Goal: Transaction & Acquisition: Purchase product/service

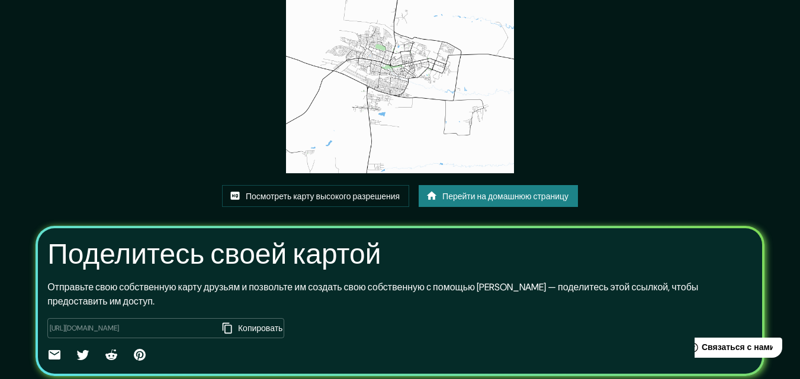
scroll to position [107, 0]
click at [506, 201] on font "Перейти на домашнюю страницу" at bounding box center [505, 195] width 126 height 15
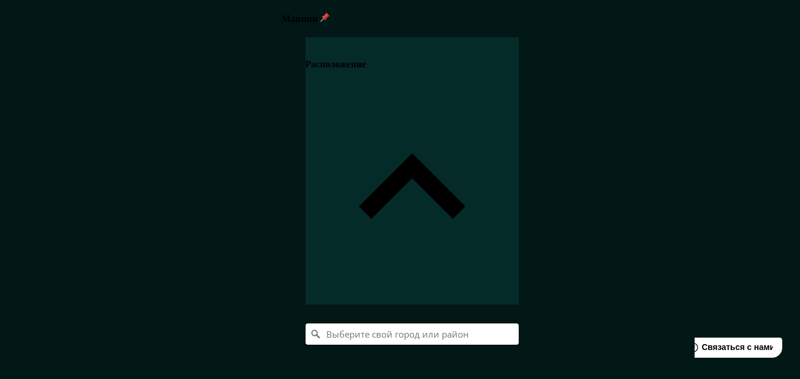
click at [518, 324] on input "Выберите свой город или район" at bounding box center [411, 334] width 213 height 21
paste input "Долгопрудный"
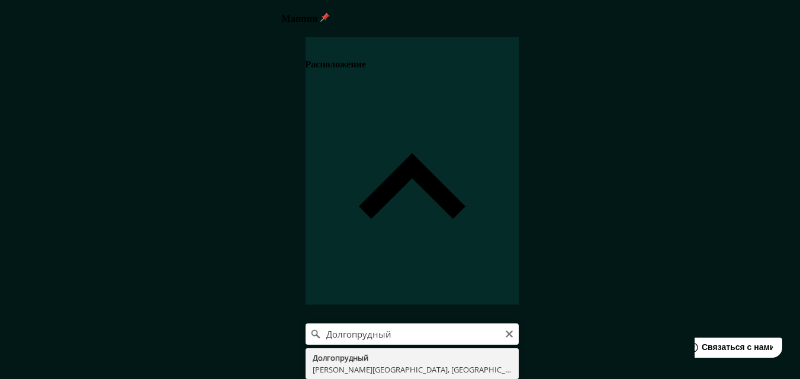
type input "Долгопрудный, Московская область, Россия"
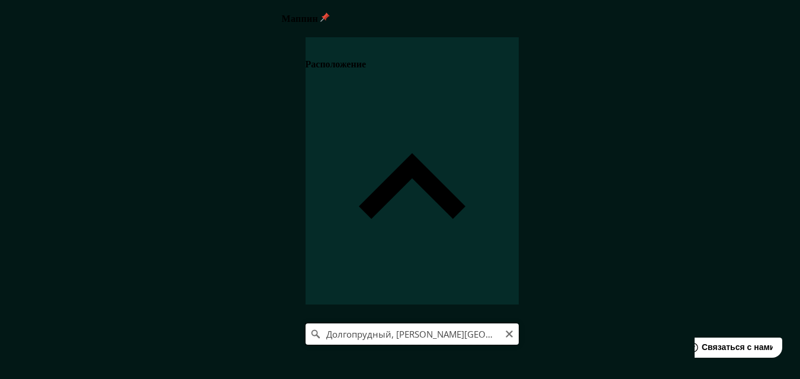
click at [518, 324] on input "Долгопрудный, Московская область, Россия" at bounding box center [411, 334] width 213 height 21
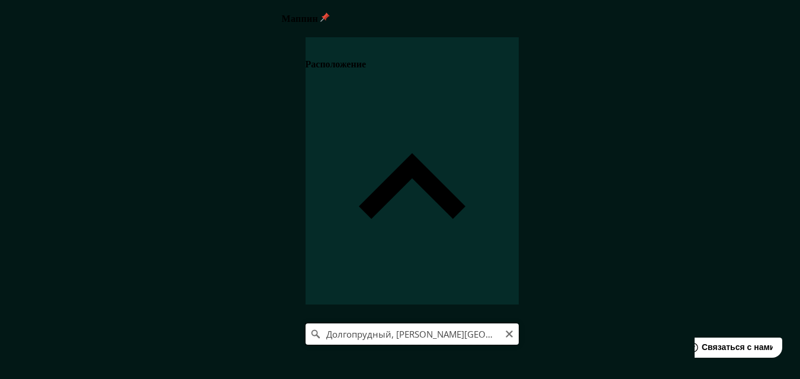
scroll to position [0, 5]
drag, startPoint x: 768, startPoint y: 125, endPoint x: 746, endPoint y: 125, distance: 21.9
click at [518, 324] on input "Долгопрудный, Московская область, Россия" at bounding box center [411, 334] width 213 height 21
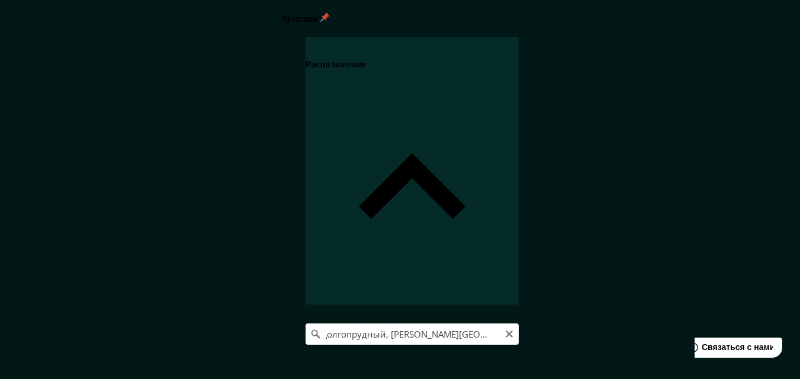
scroll to position [0, 0]
drag, startPoint x: 770, startPoint y: 124, endPoint x: 575, endPoint y: 118, distance: 195.4
click at [518, 324] on input "Долгопрудный, Московская область, Россия" at bounding box center [411, 334] width 213 height 21
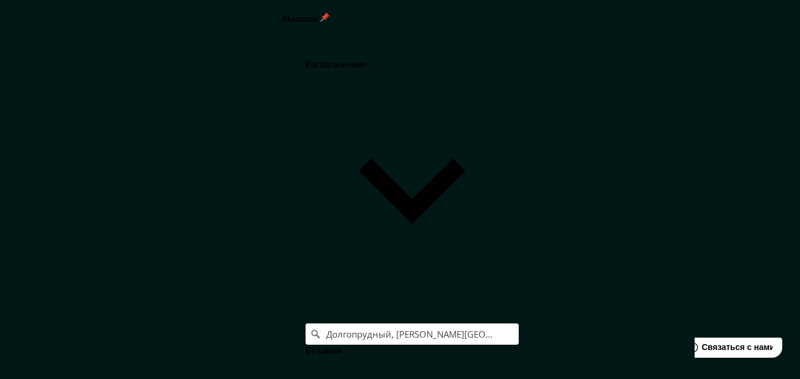
scroll to position [47, 0]
click at [630, 320] on body "Маппин Расположение Долгопрудный, Московская область, Россия Булавки Стиль Маке…" at bounding box center [400, 189] width 800 height 379
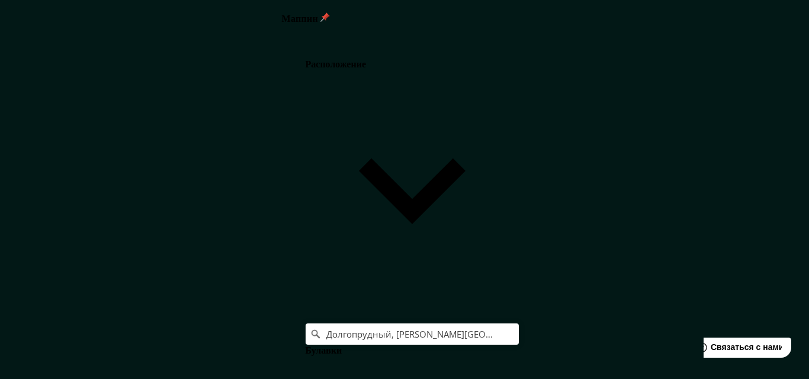
type input "a4"
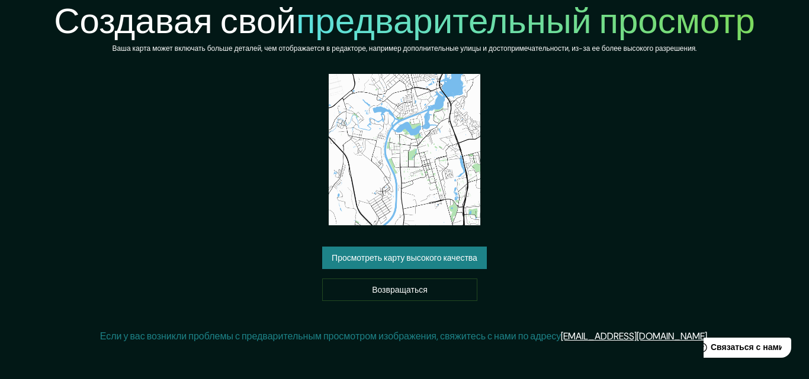
click at [415, 261] on font "Просмотреть карту высокого качества" at bounding box center [404, 258] width 146 height 11
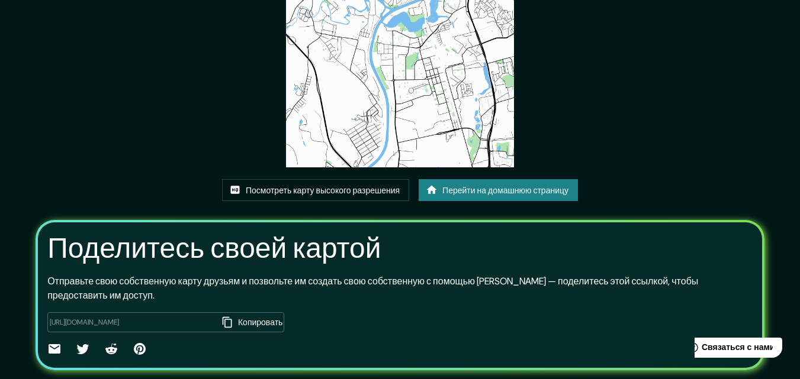
scroll to position [113, 0]
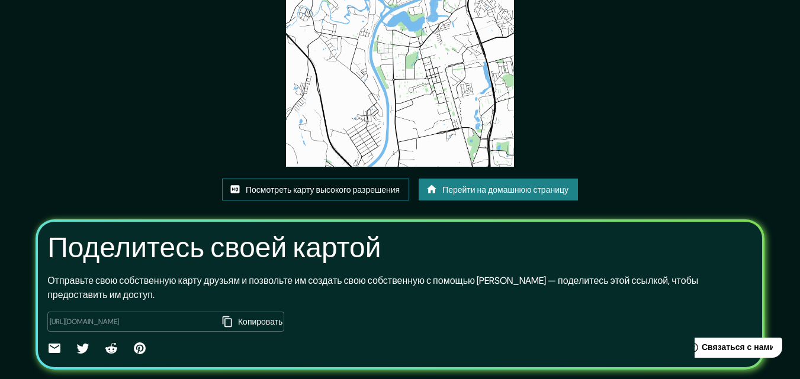
click at [373, 190] on font "Посмотреть карту высокого разрешения" at bounding box center [323, 190] width 154 height 11
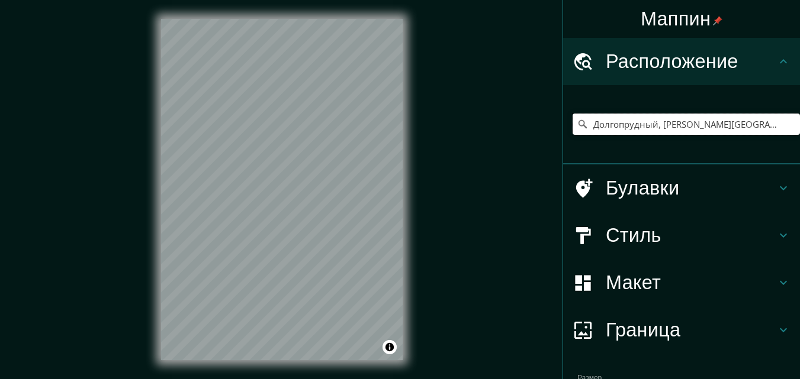
click at [651, 127] on input "Долгопрудный, [PERSON_NAME][GEOGRAPHIC_DATA], [GEOGRAPHIC_DATA]" at bounding box center [685, 124] width 227 height 21
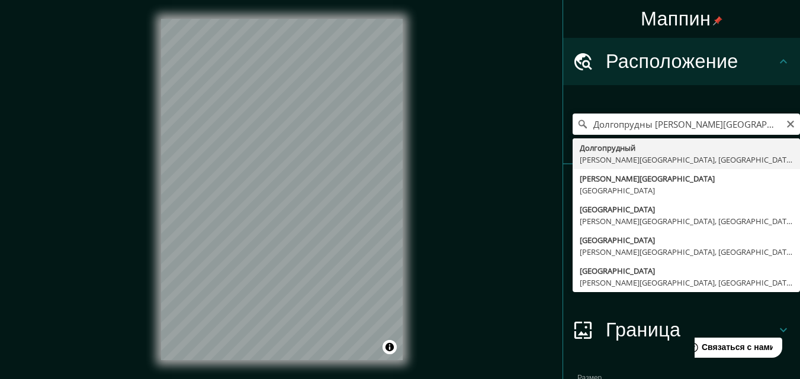
type input "Долгопрудный, [PERSON_NAME][GEOGRAPHIC_DATA], [GEOGRAPHIC_DATA]"
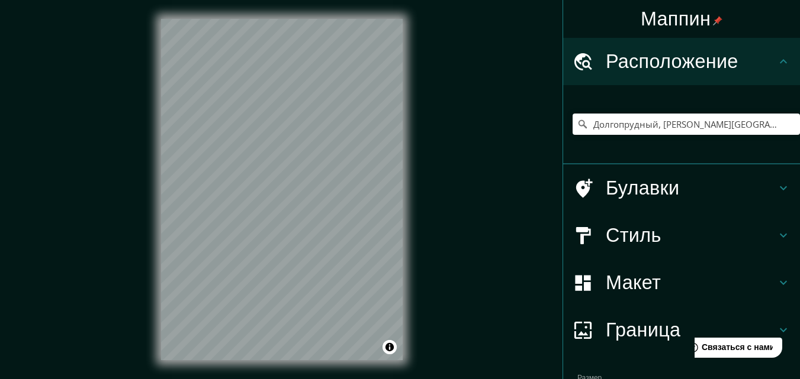
click at [776, 234] on icon at bounding box center [783, 235] width 14 height 14
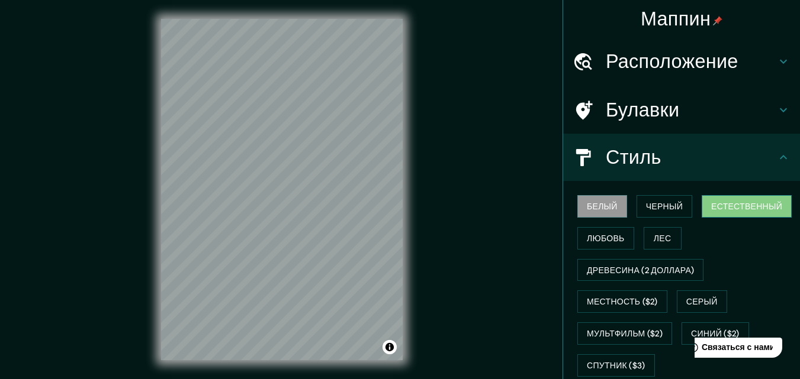
click at [731, 205] on font "Естественный" at bounding box center [746, 206] width 71 height 11
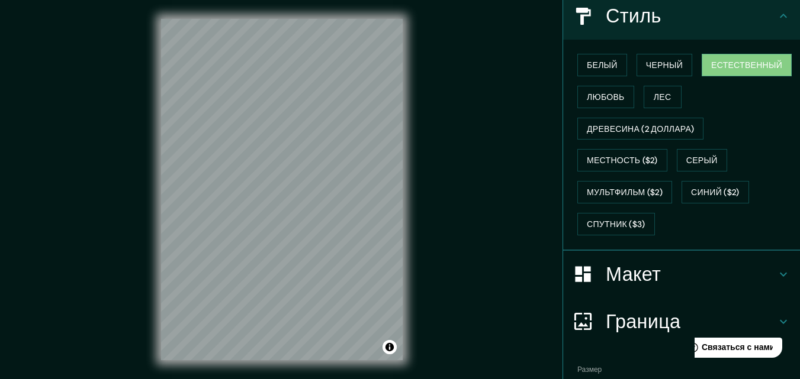
scroll to position [161, 0]
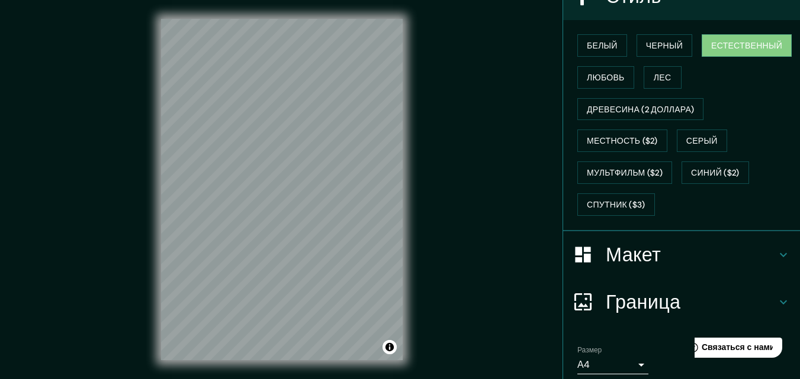
click at [776, 255] on icon at bounding box center [783, 255] width 14 height 14
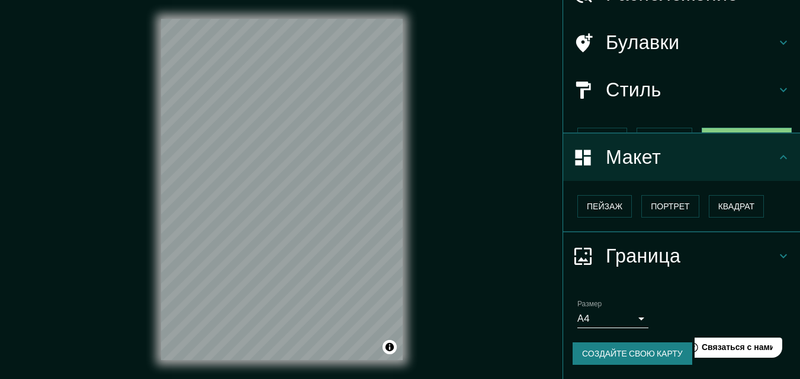
scroll to position [47, 0]
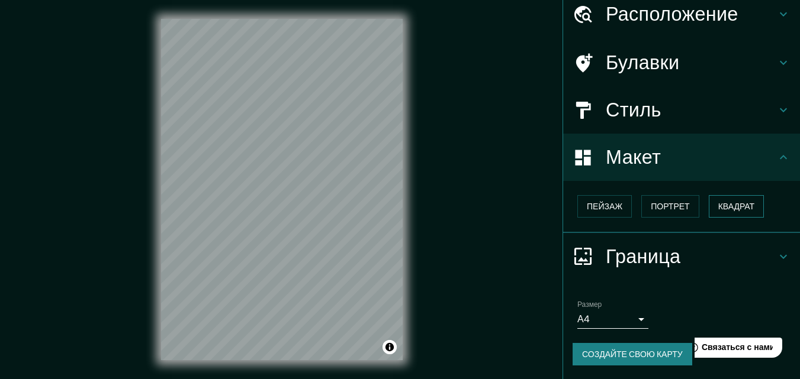
click at [724, 211] on font "Квадрат" at bounding box center [736, 206] width 37 height 11
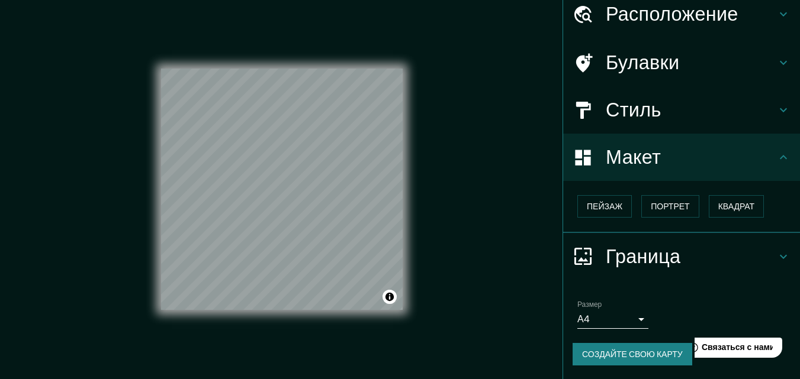
click at [776, 253] on icon at bounding box center [783, 257] width 14 height 14
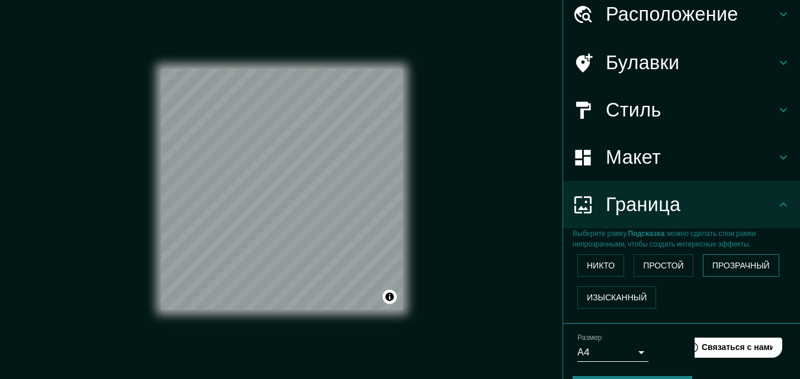
click at [719, 270] on font "Прозрачный" at bounding box center [740, 265] width 57 height 11
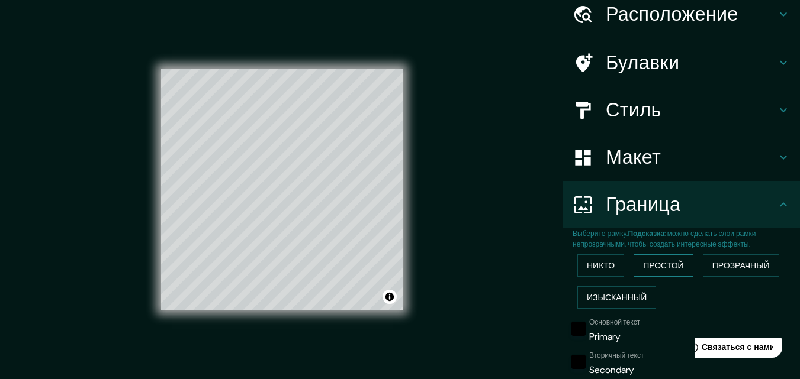
click at [650, 266] on font "Простой" at bounding box center [663, 265] width 41 height 11
click at [593, 264] on font "Никто" at bounding box center [601, 265] width 28 height 11
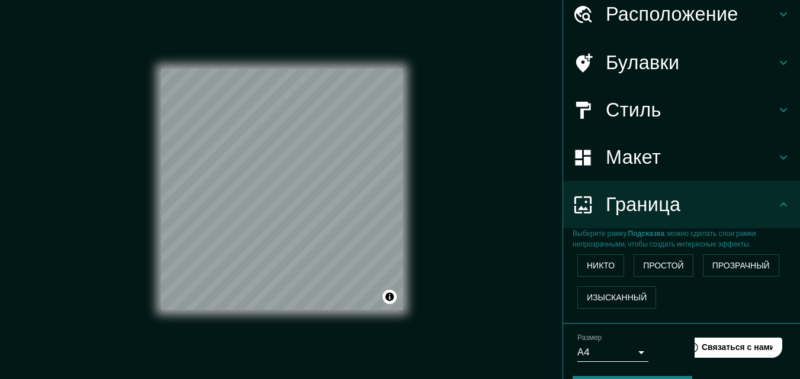
click at [629, 355] on body "Маппин Расположение Долгопрудный, Московская область, Россия Булавки Стиль Маке…" at bounding box center [400, 189] width 800 height 379
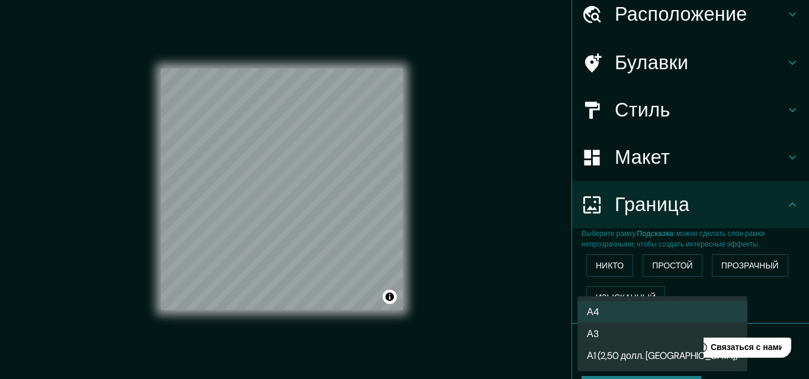
click at [606, 336] on li "А3" at bounding box center [662, 334] width 170 height 22
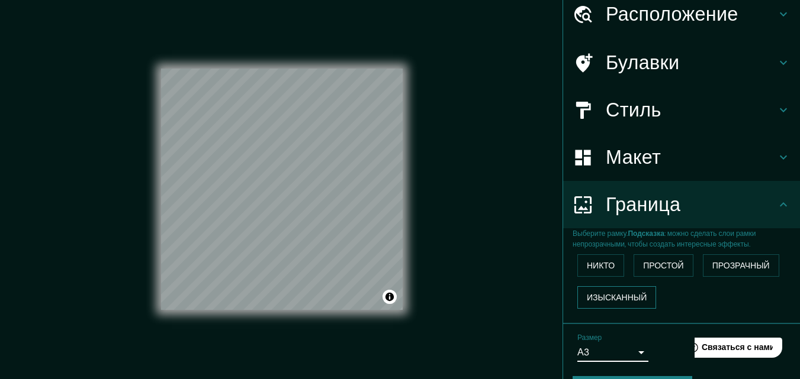
click at [604, 298] on font "Изысканный" at bounding box center [617, 297] width 60 height 11
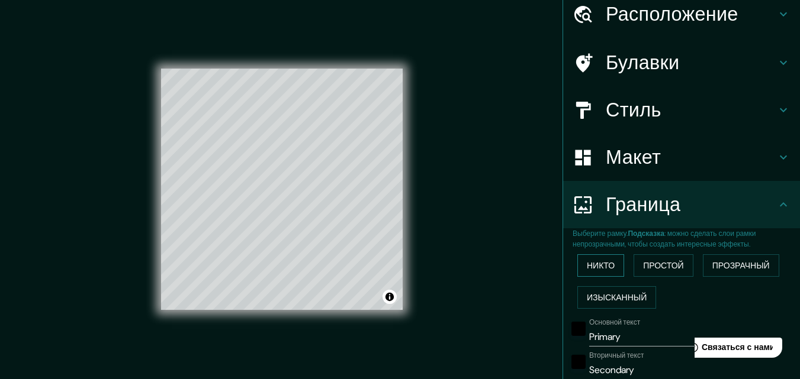
click at [595, 271] on font "Никто" at bounding box center [601, 265] width 28 height 11
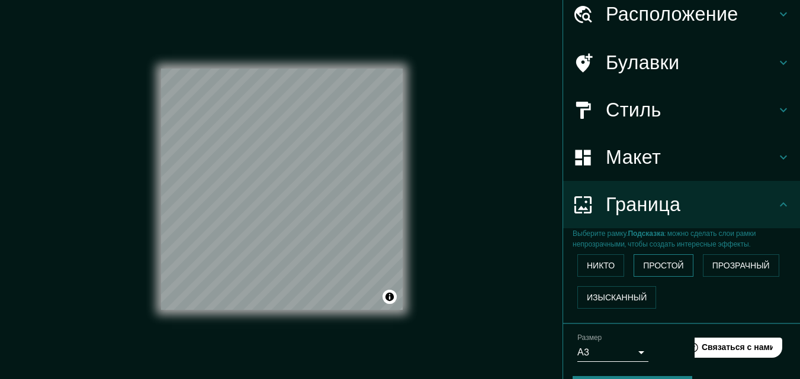
click at [659, 266] on font "Простой" at bounding box center [663, 265] width 41 height 11
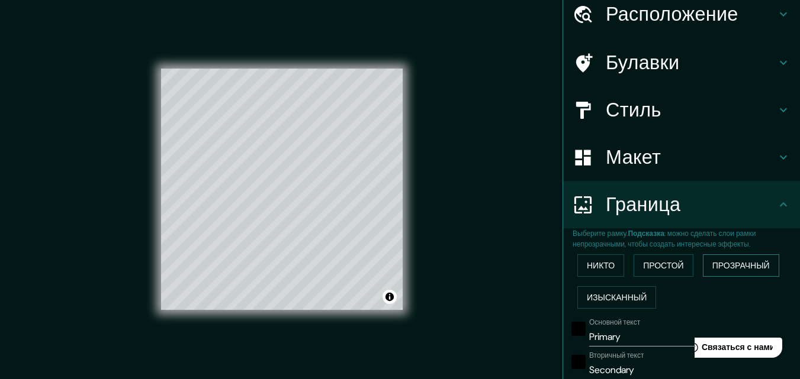
click at [713, 266] on font "Прозрачный" at bounding box center [740, 265] width 57 height 11
click at [611, 298] on font "Изысканный" at bounding box center [617, 297] width 60 height 11
click at [587, 268] on font "Никто" at bounding box center [601, 265] width 28 height 11
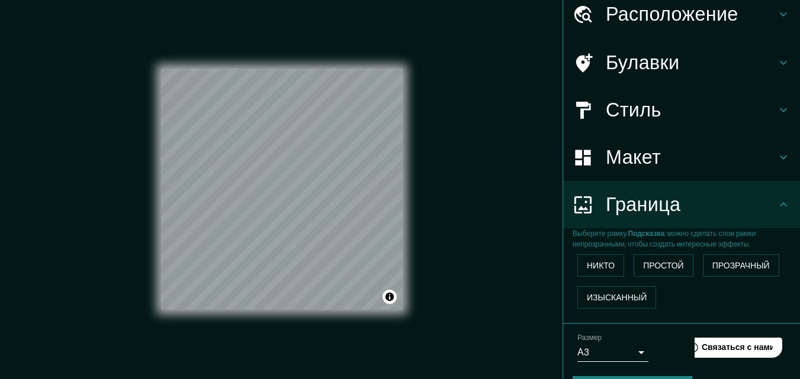
scroll to position [80, 0]
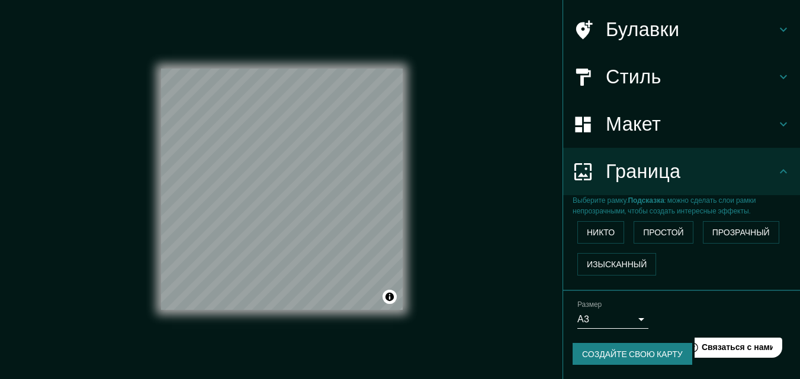
click at [641, 354] on font "Создайте свою карту" at bounding box center [632, 354] width 101 height 11
click at [626, 352] on font "Создайте свою карту" at bounding box center [632, 354] width 101 height 11
click at [597, 233] on font "Никто" at bounding box center [601, 232] width 28 height 11
click at [642, 351] on font "Создайте свою карту" at bounding box center [632, 354] width 101 height 11
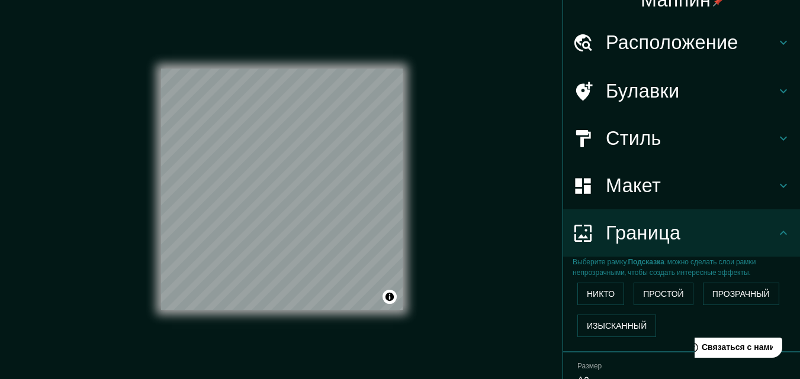
scroll to position [20, 0]
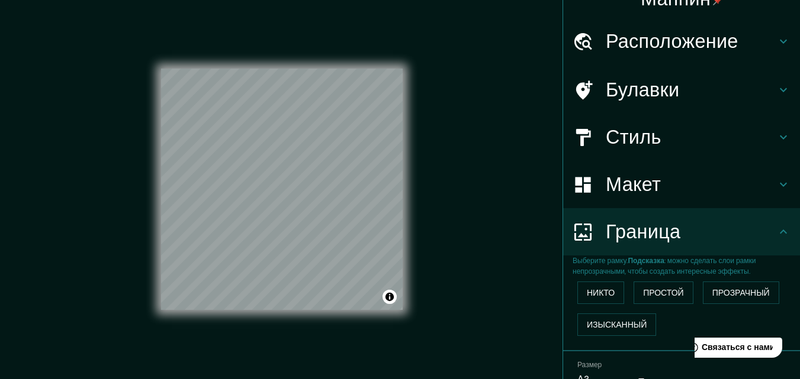
click at [776, 86] on icon at bounding box center [783, 90] width 14 height 14
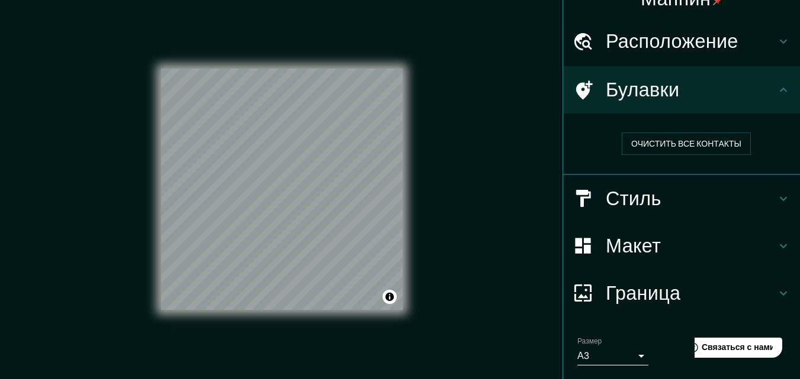
click at [776, 205] on icon at bounding box center [783, 199] width 14 height 14
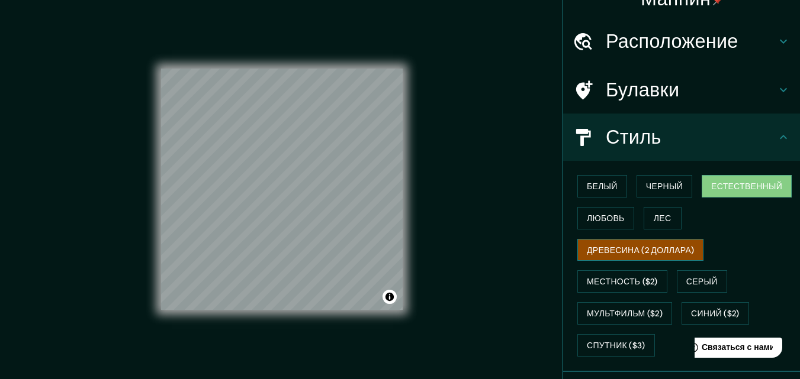
click at [626, 247] on font "Древесина (2 доллара)" at bounding box center [640, 250] width 107 height 11
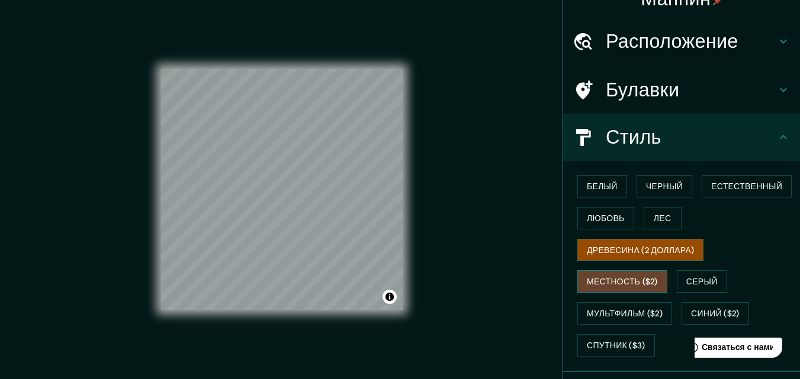
click at [634, 279] on font "Местность ($2)" at bounding box center [622, 282] width 71 height 11
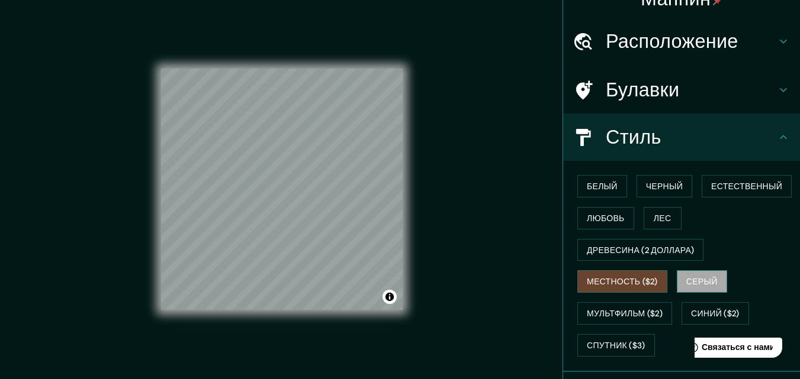
click at [698, 279] on font "Серый" at bounding box center [701, 282] width 31 height 11
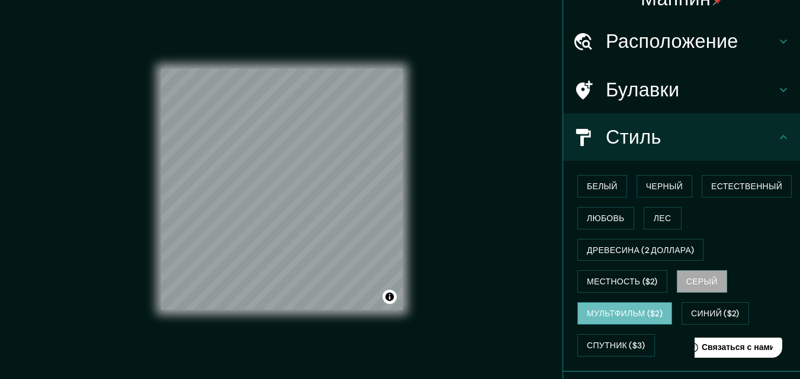
click at [603, 314] on font "Мультфильм ($2)" at bounding box center [625, 313] width 76 height 11
click at [710, 320] on font "Синий ($2)" at bounding box center [715, 313] width 48 height 15
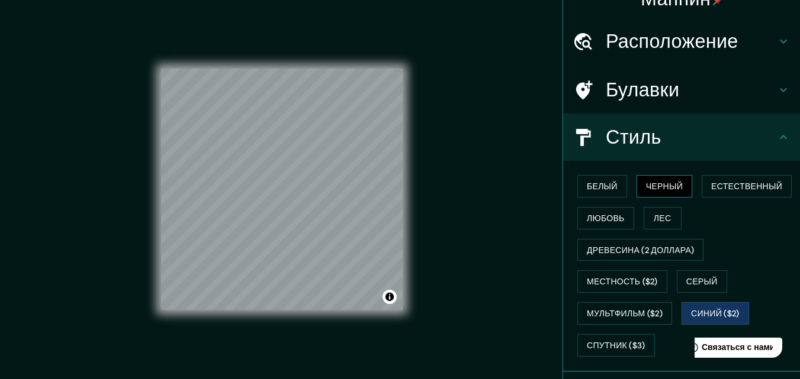
click at [652, 188] on font "Черный" at bounding box center [664, 186] width 37 height 11
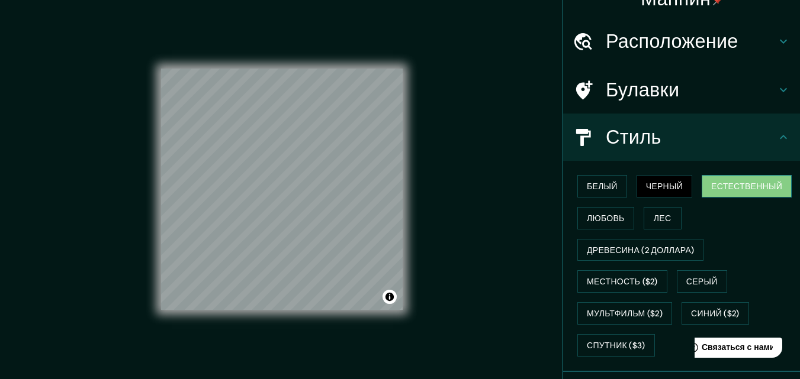
click at [723, 191] on font "Естественный" at bounding box center [746, 186] width 71 height 11
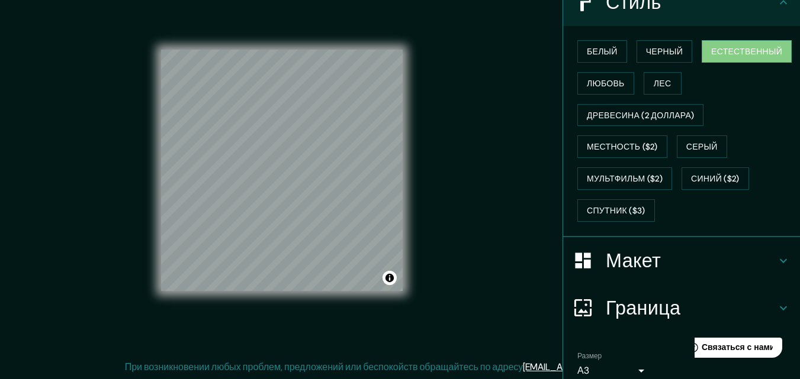
scroll to position [207, 0]
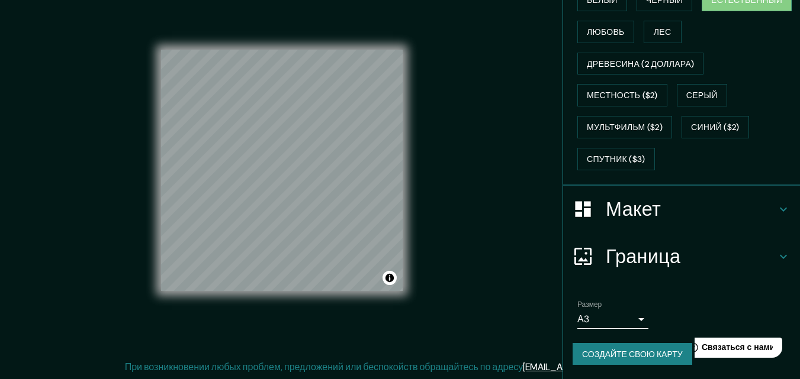
click at [609, 356] on font "Создайте свою карту" at bounding box center [632, 354] width 101 height 11
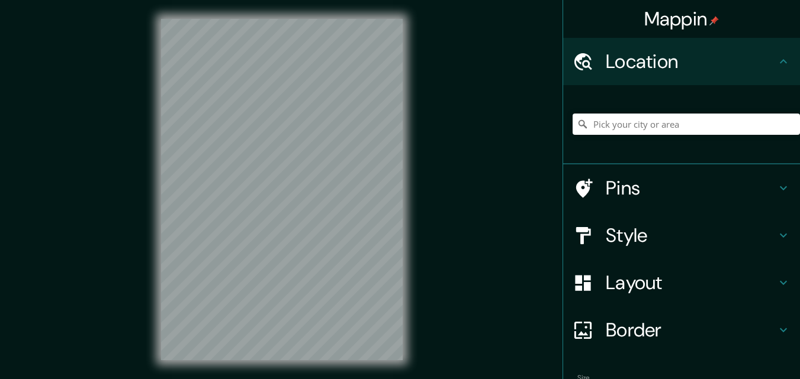
scroll to position [19, 0]
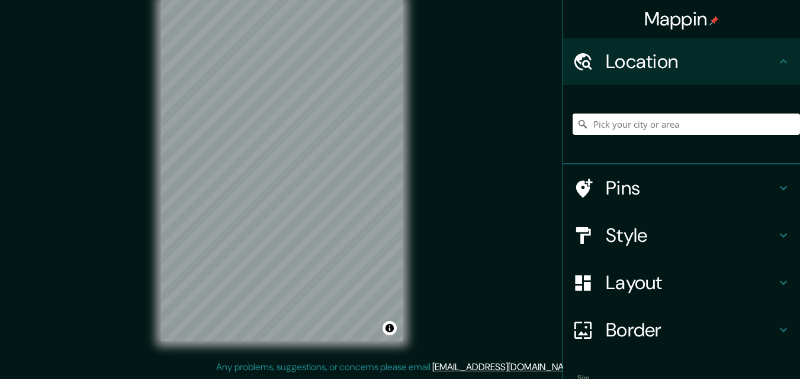
click at [605, 133] on input "Pick your city or area" at bounding box center [685, 124] width 227 height 21
paste input "Small town Dolgoprudny, [GEOGRAPHIC_DATA] region, [GEOGRAPHIC_DATA]."
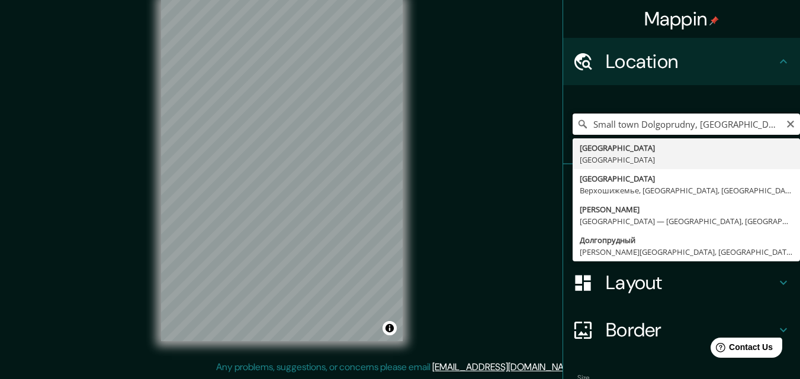
scroll to position [0, 17]
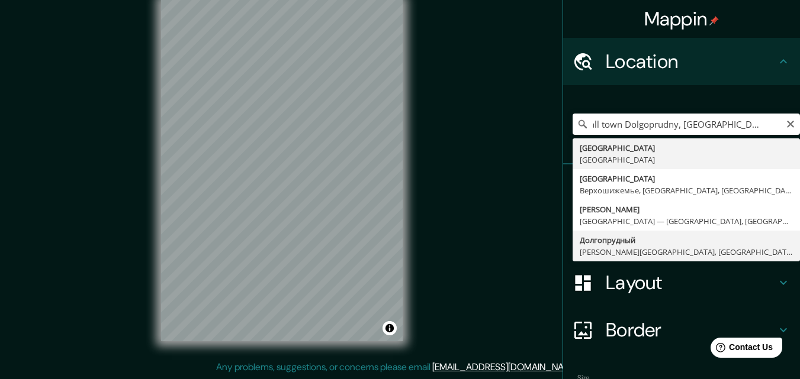
type input "Долгопрудный, [PERSON_NAME][GEOGRAPHIC_DATA], [GEOGRAPHIC_DATA]"
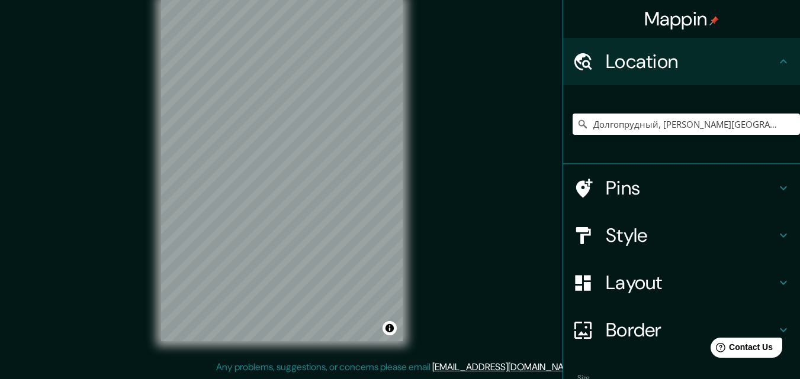
click at [776, 236] on icon at bounding box center [783, 235] width 14 height 14
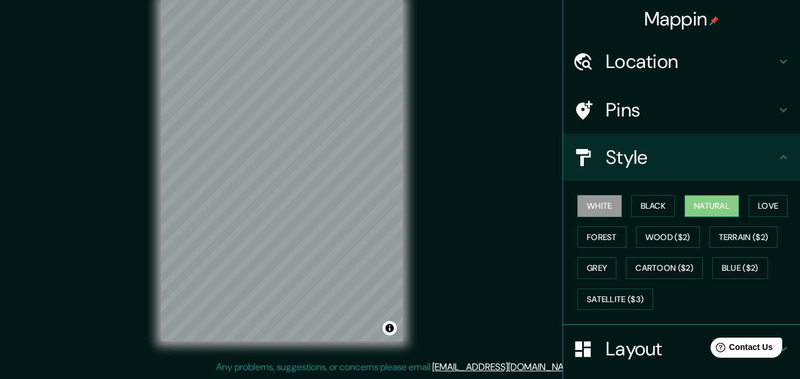
click at [706, 207] on button "Natural" at bounding box center [711, 206] width 54 height 22
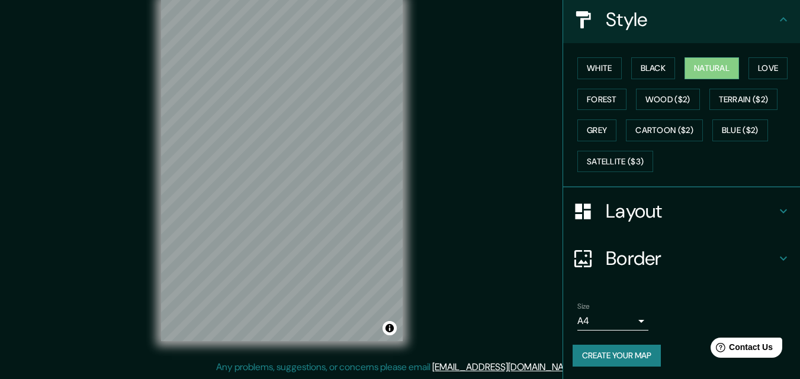
scroll to position [140, 0]
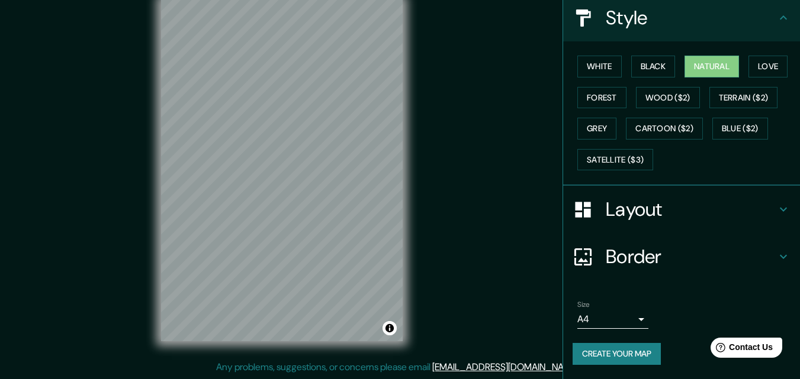
click at [776, 211] on icon at bounding box center [783, 209] width 14 height 14
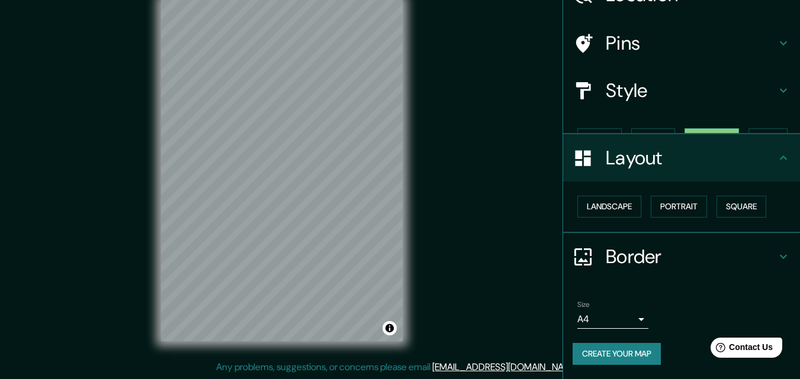
scroll to position [46, 0]
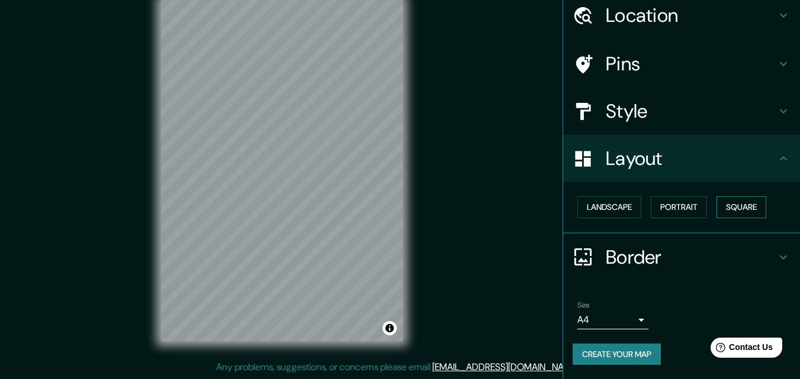
click at [740, 210] on button "Square" at bounding box center [741, 208] width 50 height 22
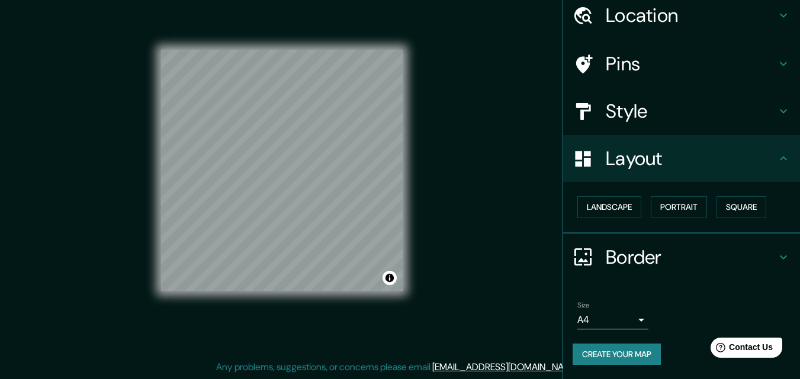
click at [628, 318] on body "Mappin Location Долгопрудный, Московская область, Россия Pins Style Layout Land…" at bounding box center [400, 170] width 800 height 379
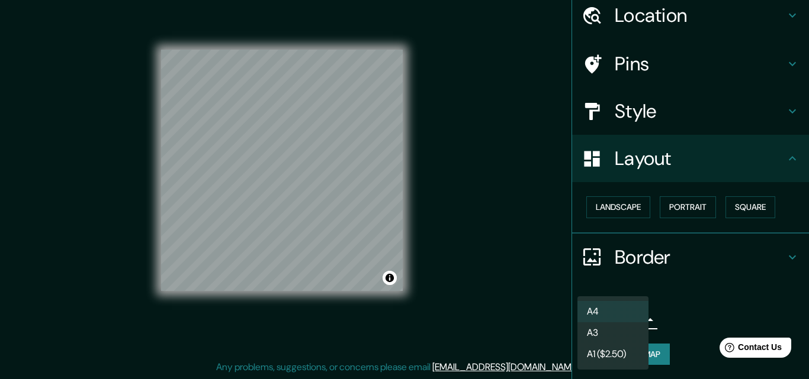
click at [603, 330] on li "A3" at bounding box center [612, 333] width 71 height 21
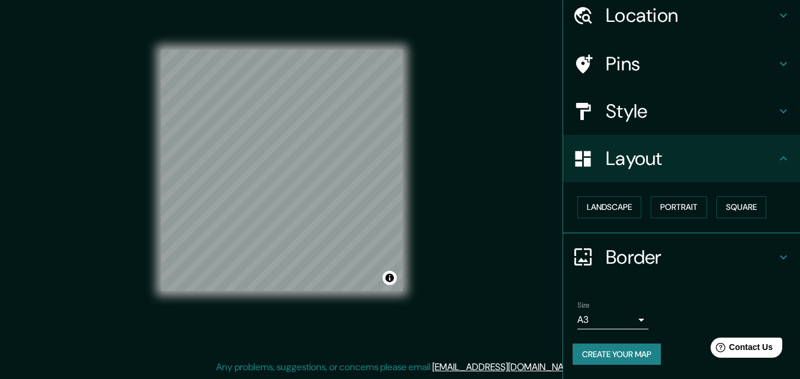
click at [608, 360] on button "Create your map" at bounding box center [616, 355] width 88 height 22
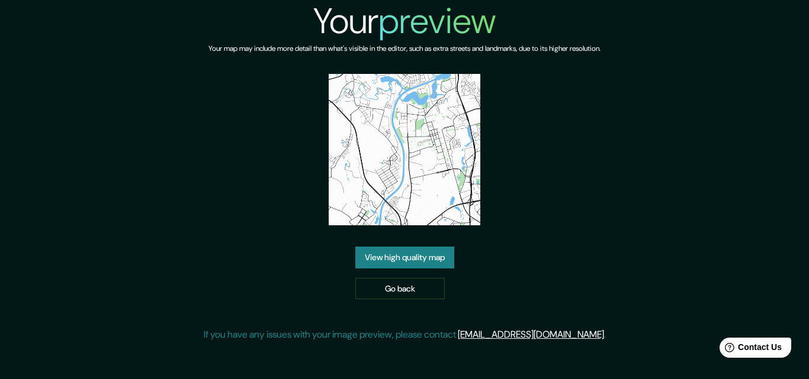
click at [415, 265] on link "View high quality map" at bounding box center [404, 258] width 99 height 22
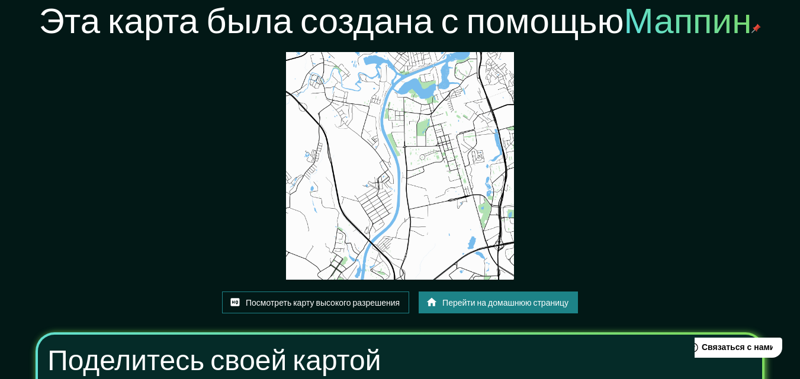
click at [343, 304] on font "Посмотреть карту высокого разрешения" at bounding box center [323, 303] width 154 height 11
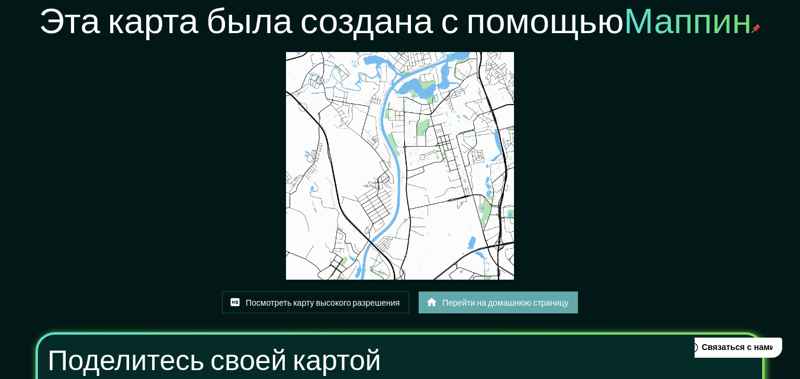
click at [477, 305] on font "Перейти на домашнюю страницу" at bounding box center [505, 303] width 126 height 11
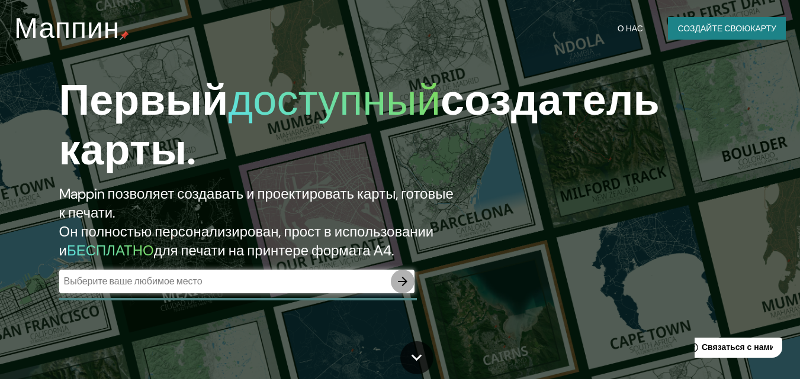
click at [401, 283] on icon "button" at bounding box center [402, 282] width 14 height 14
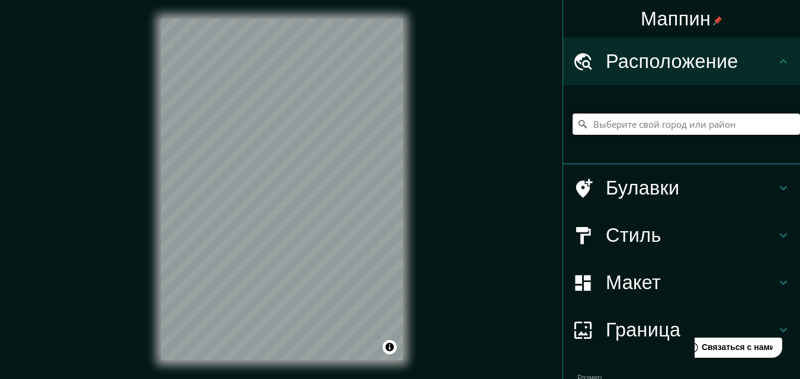
click at [594, 128] on input "Выберите свой город или район" at bounding box center [685, 124] width 227 height 21
paste input "Арзамас"
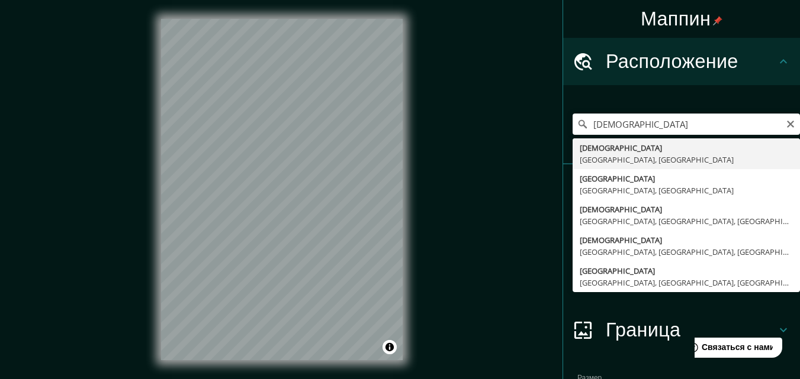
type input "Арзамас, Нижегородская область, Россия"
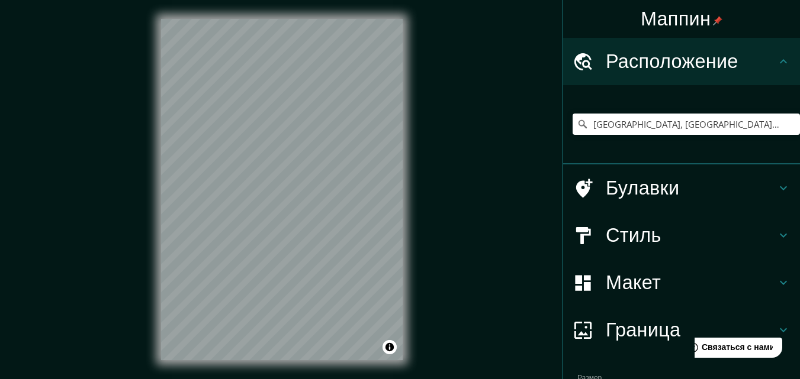
click at [776, 239] on icon at bounding box center [783, 235] width 14 height 14
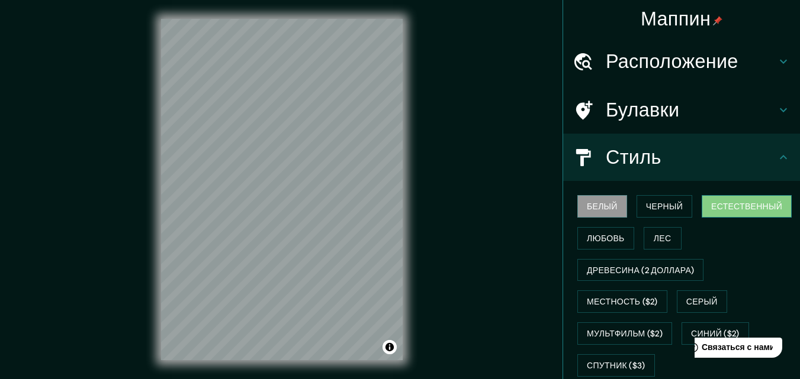
click at [711, 207] on font "Естественный" at bounding box center [746, 206] width 71 height 11
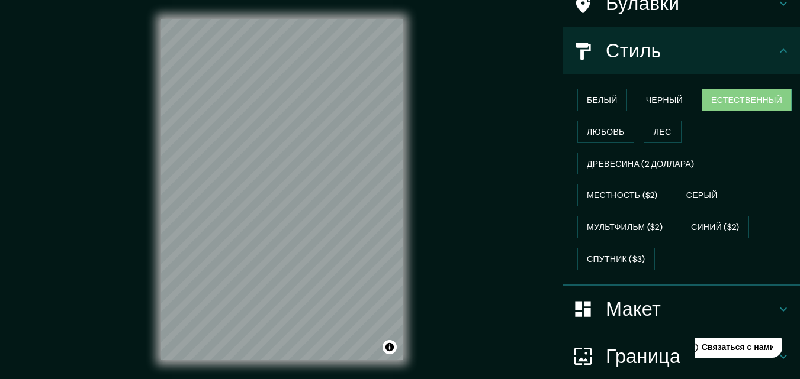
scroll to position [163, 0]
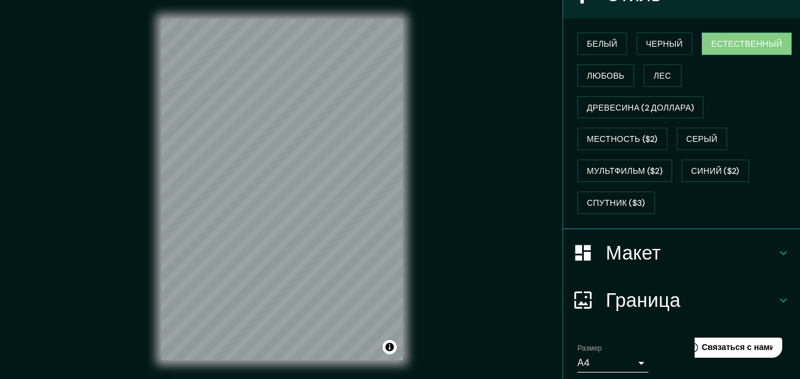
click at [776, 253] on icon at bounding box center [783, 253] width 14 height 14
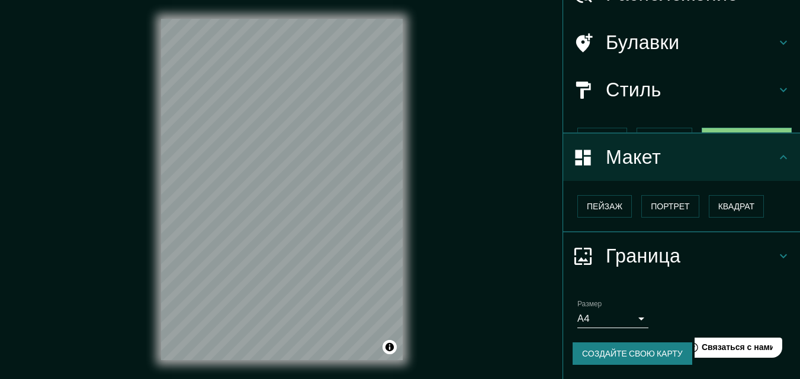
scroll to position [47, 0]
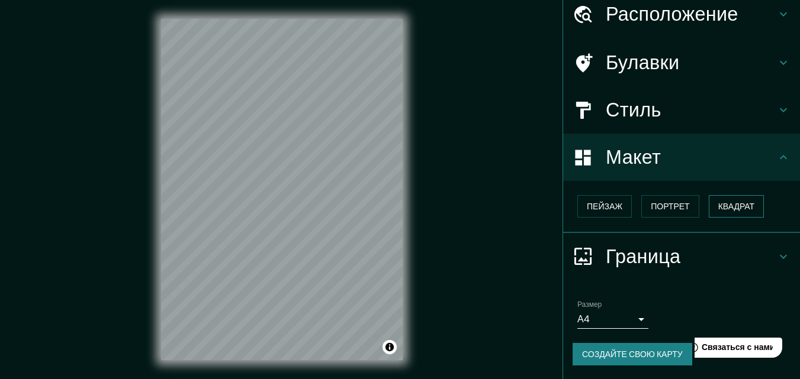
click at [727, 210] on font "Квадрат" at bounding box center [736, 206] width 37 height 11
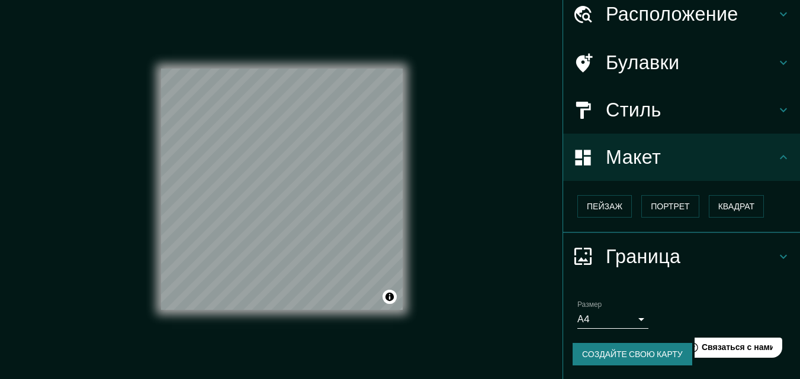
click at [630, 320] on body "Маппин Расположение Арзамас, Нижегородская область, Россия Булавки Стиль Макет …" at bounding box center [400, 189] width 800 height 379
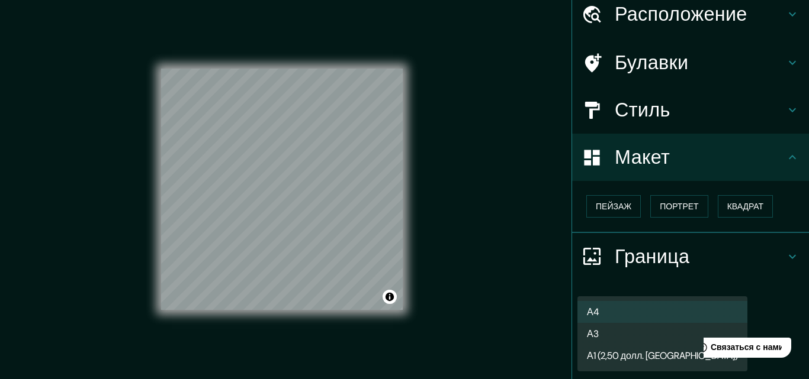
click at [590, 330] on font "А3" at bounding box center [593, 334] width 12 height 12
type input "a4"
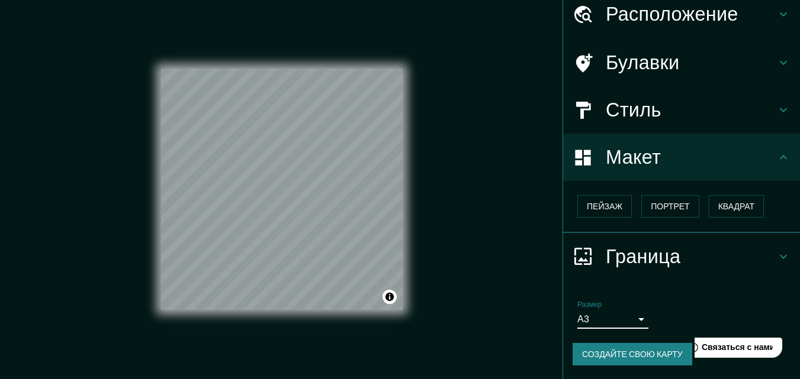
click at [637, 352] on font "Создайте свою карту" at bounding box center [632, 354] width 101 height 11
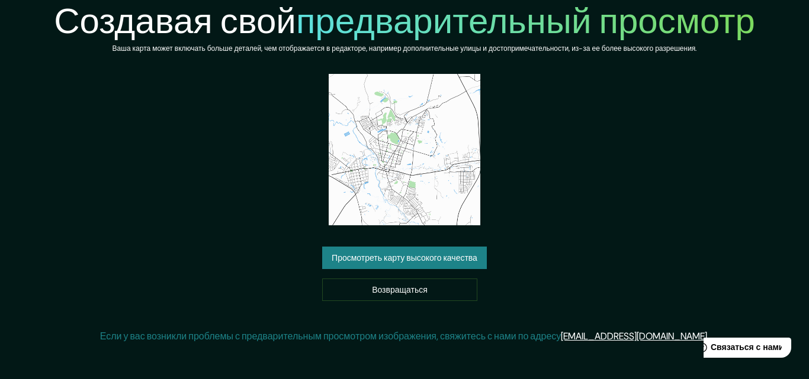
click at [400, 260] on font "Просмотреть карту высокого качества" at bounding box center [404, 258] width 146 height 11
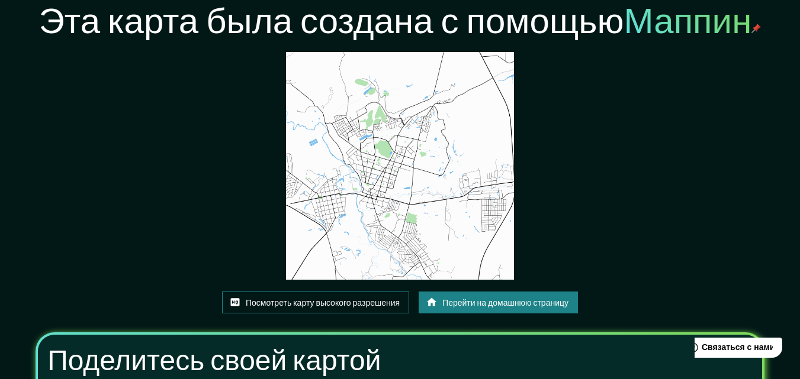
click at [371, 307] on font "Посмотреть карту высокого разрешения" at bounding box center [323, 303] width 154 height 11
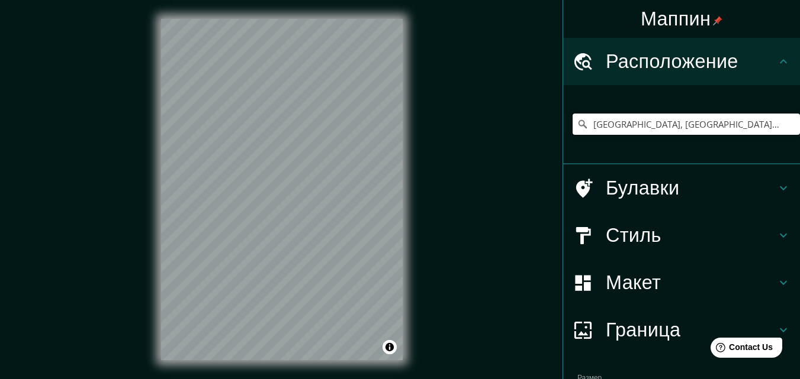
drag, startPoint x: 761, startPoint y: 125, endPoint x: 585, endPoint y: 126, distance: 176.4
click at [585, 126] on input "Арзамас, Нижегородская область, Россия" at bounding box center [685, 124] width 227 height 21
click at [764, 129] on input "Арзамас, Нижегородская область, Россия" at bounding box center [685, 124] width 227 height 21
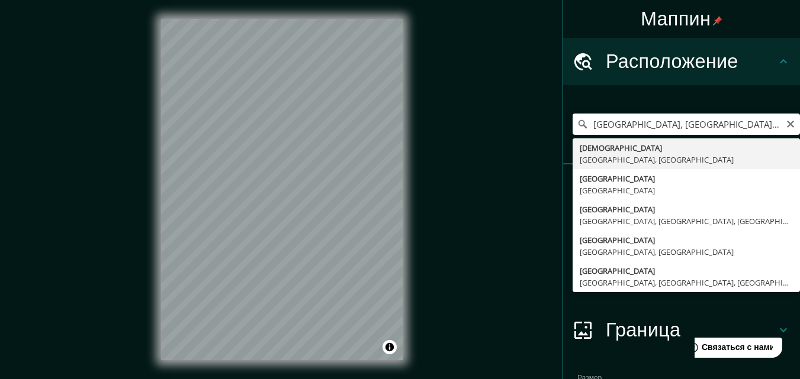
type input "Арзамас, Нижегородская область, Россия"
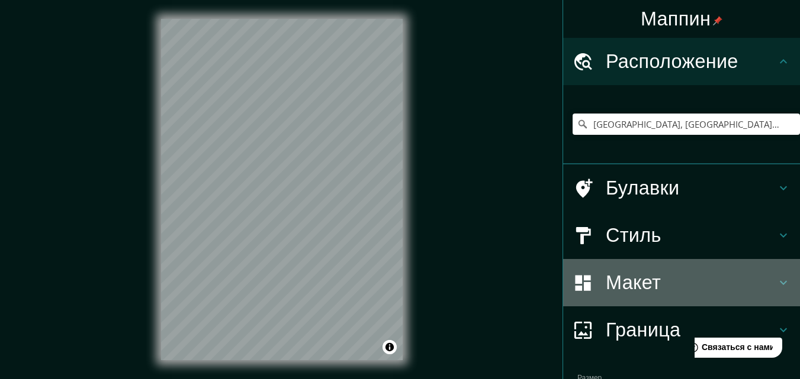
click at [776, 280] on icon at bounding box center [783, 283] width 14 height 14
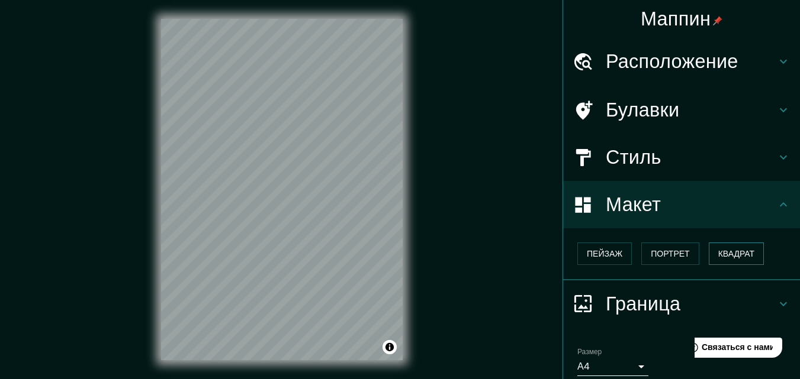
click at [722, 258] on font "Квадрат" at bounding box center [736, 254] width 37 height 11
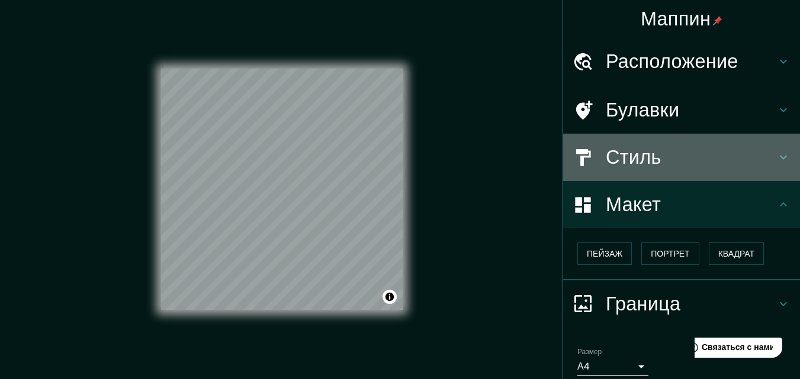
click at [776, 156] on icon at bounding box center [783, 157] width 14 height 14
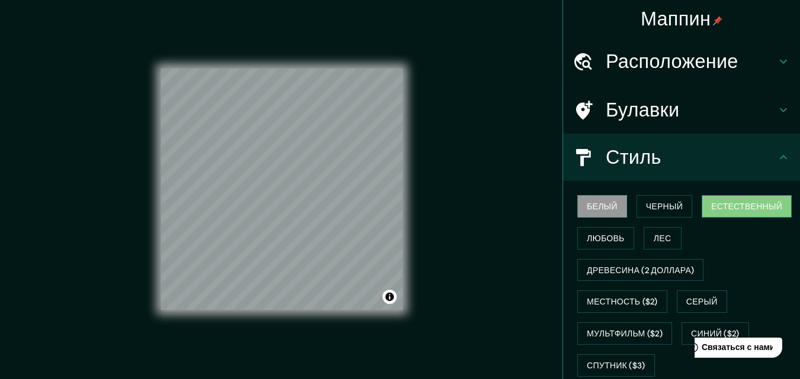
click at [726, 206] on font "Естественный" at bounding box center [746, 206] width 71 height 11
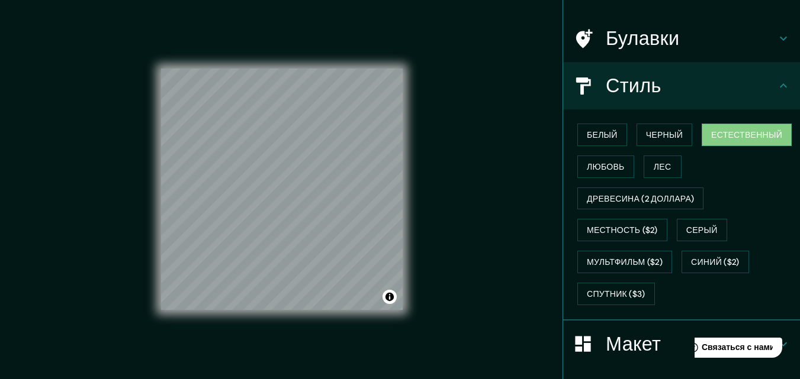
scroll to position [207, 0]
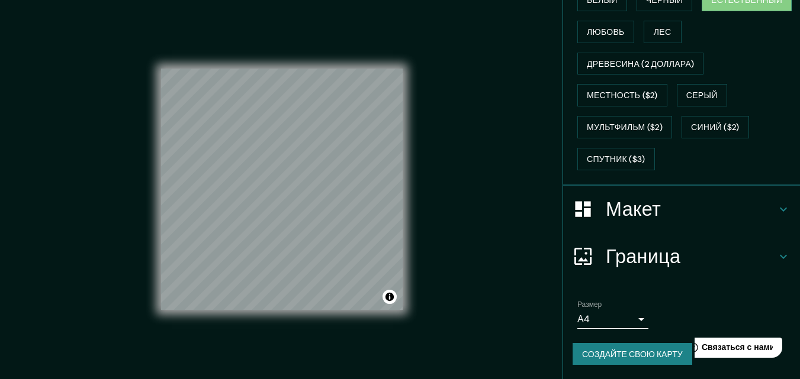
click at [626, 322] on body "Маппин Расположение Арзамас, Нижегородская область, Россия Булавки Стиль Белый …" at bounding box center [400, 189] width 800 height 379
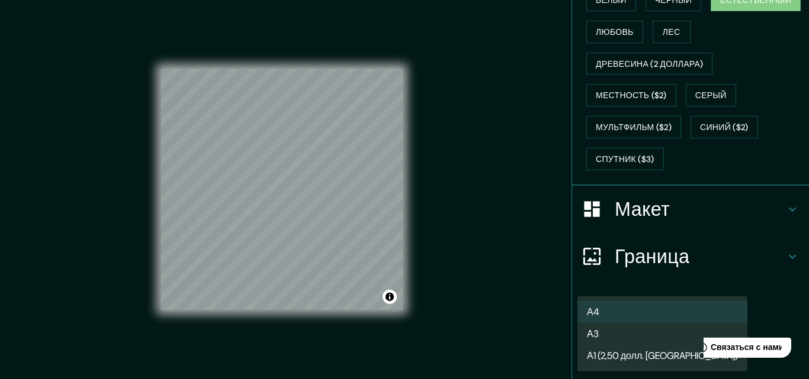
click at [594, 333] on font "А3" at bounding box center [593, 334] width 12 height 12
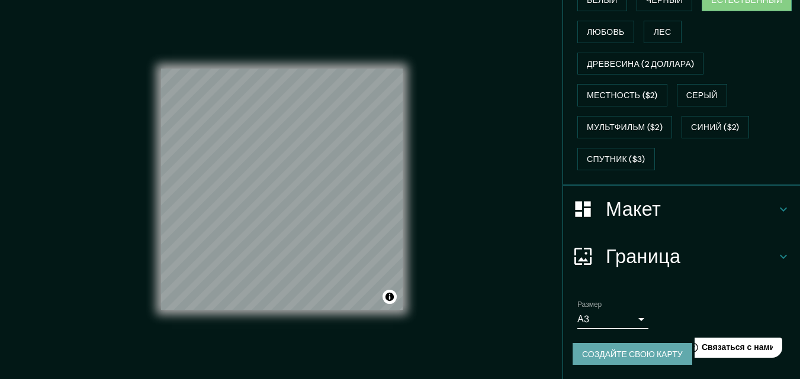
click at [623, 353] on font "Создайте свою карту" at bounding box center [632, 354] width 101 height 11
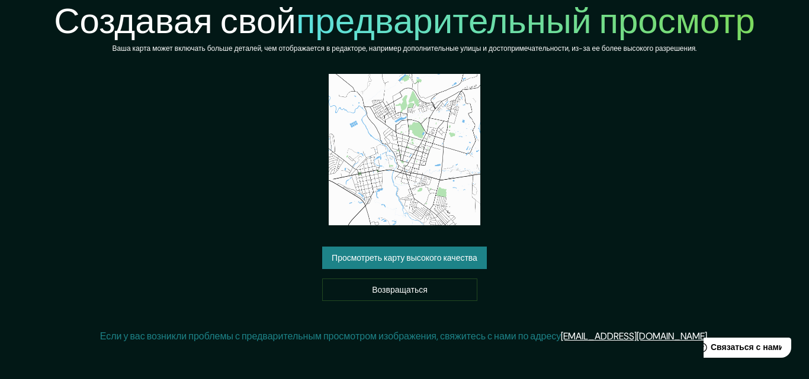
click at [412, 262] on font "Просмотреть карту высокого качества" at bounding box center [404, 258] width 146 height 11
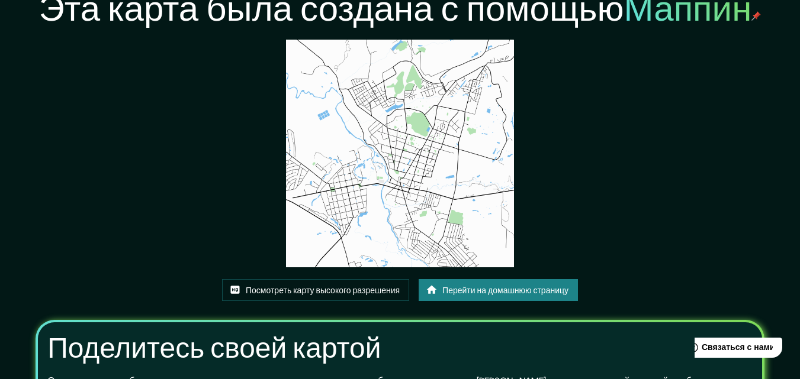
scroll to position [13, 0]
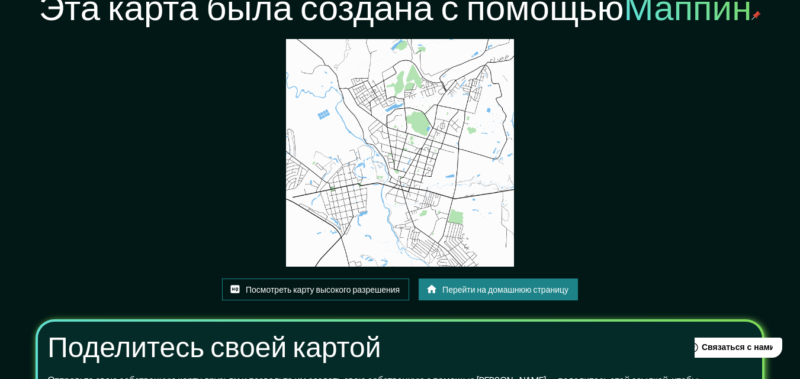
drag, startPoint x: 366, startPoint y: 165, endPoint x: 333, endPoint y: 292, distance: 131.5
click at [333, 292] on font "Посмотреть карту высокого разрешения" at bounding box center [323, 290] width 154 height 11
